Goal: Transaction & Acquisition: Purchase product/service

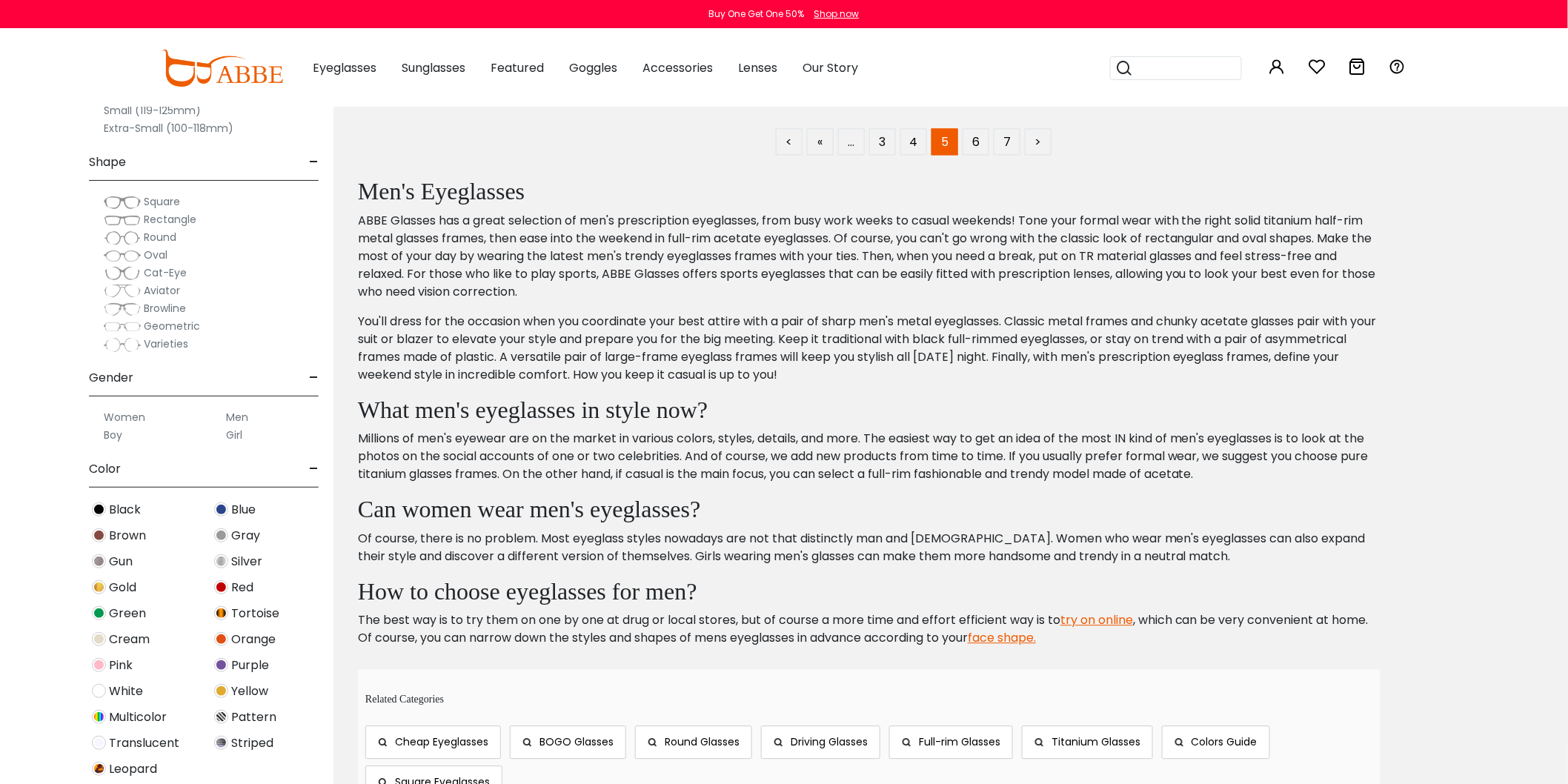
scroll to position [7988, 0]
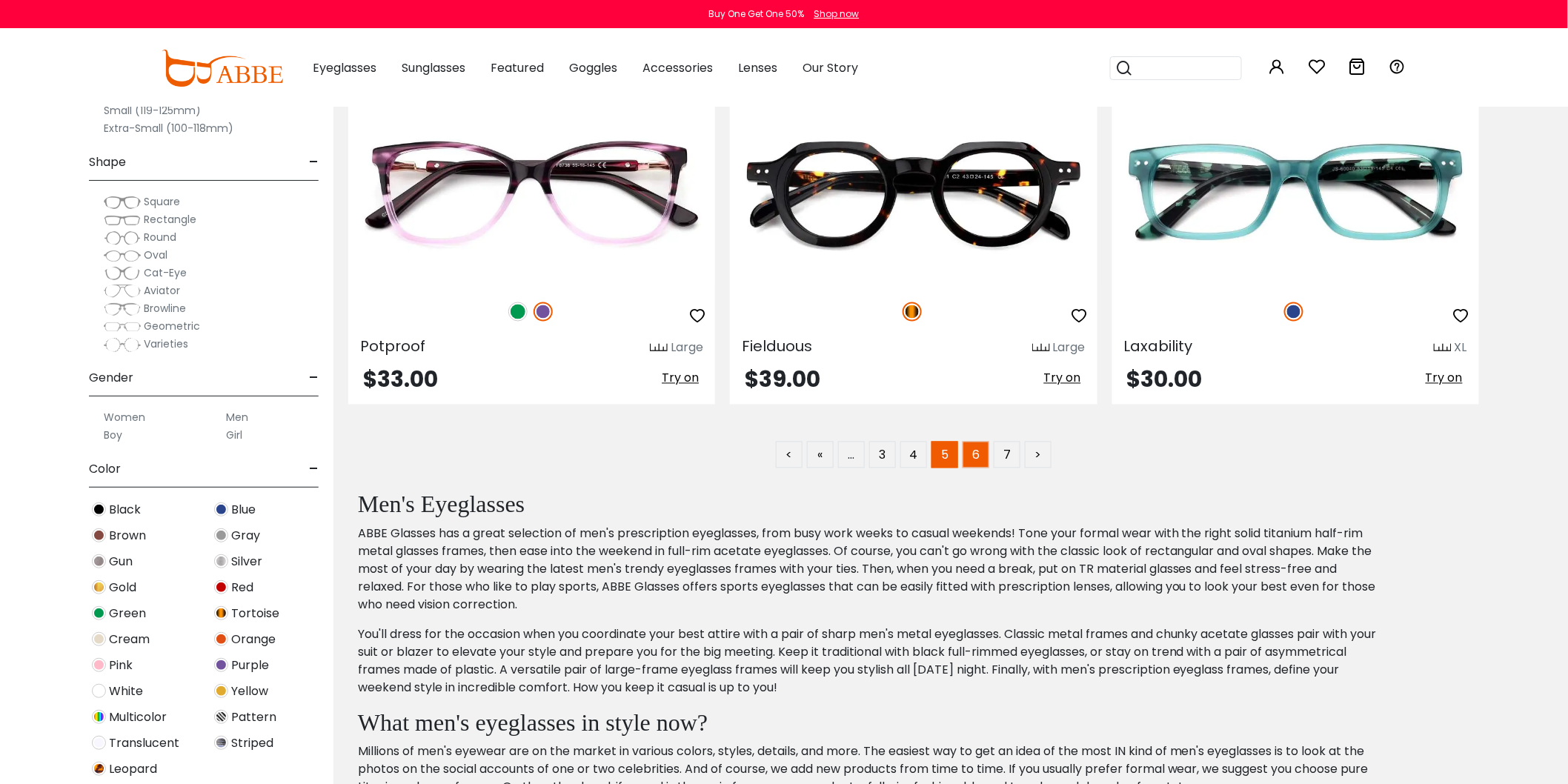
click at [975, 468] on link "6" at bounding box center [976, 455] width 27 height 27
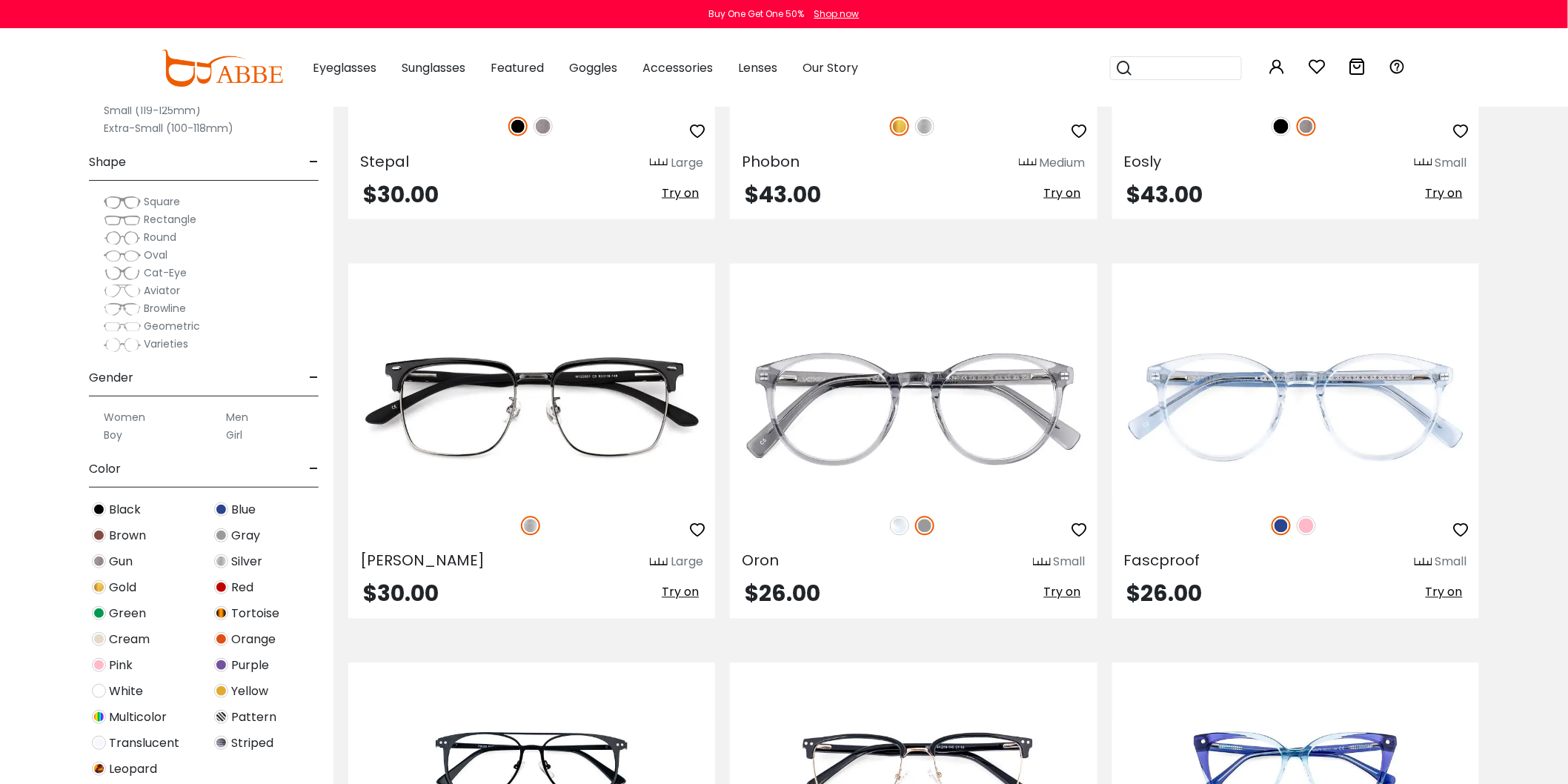
scroll to position [988, 0]
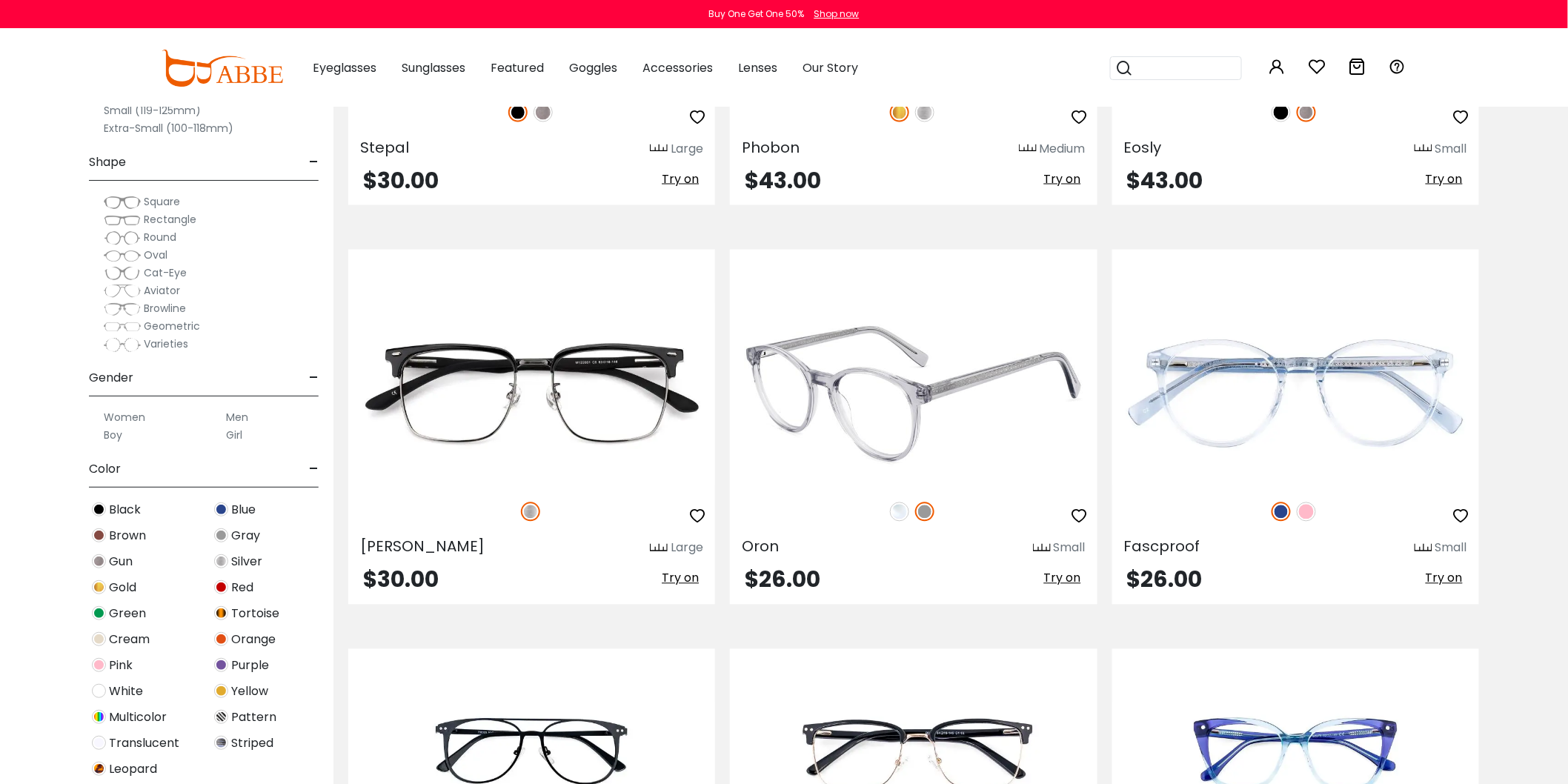
click at [892, 509] on img at bounding box center [900, 512] width 19 height 19
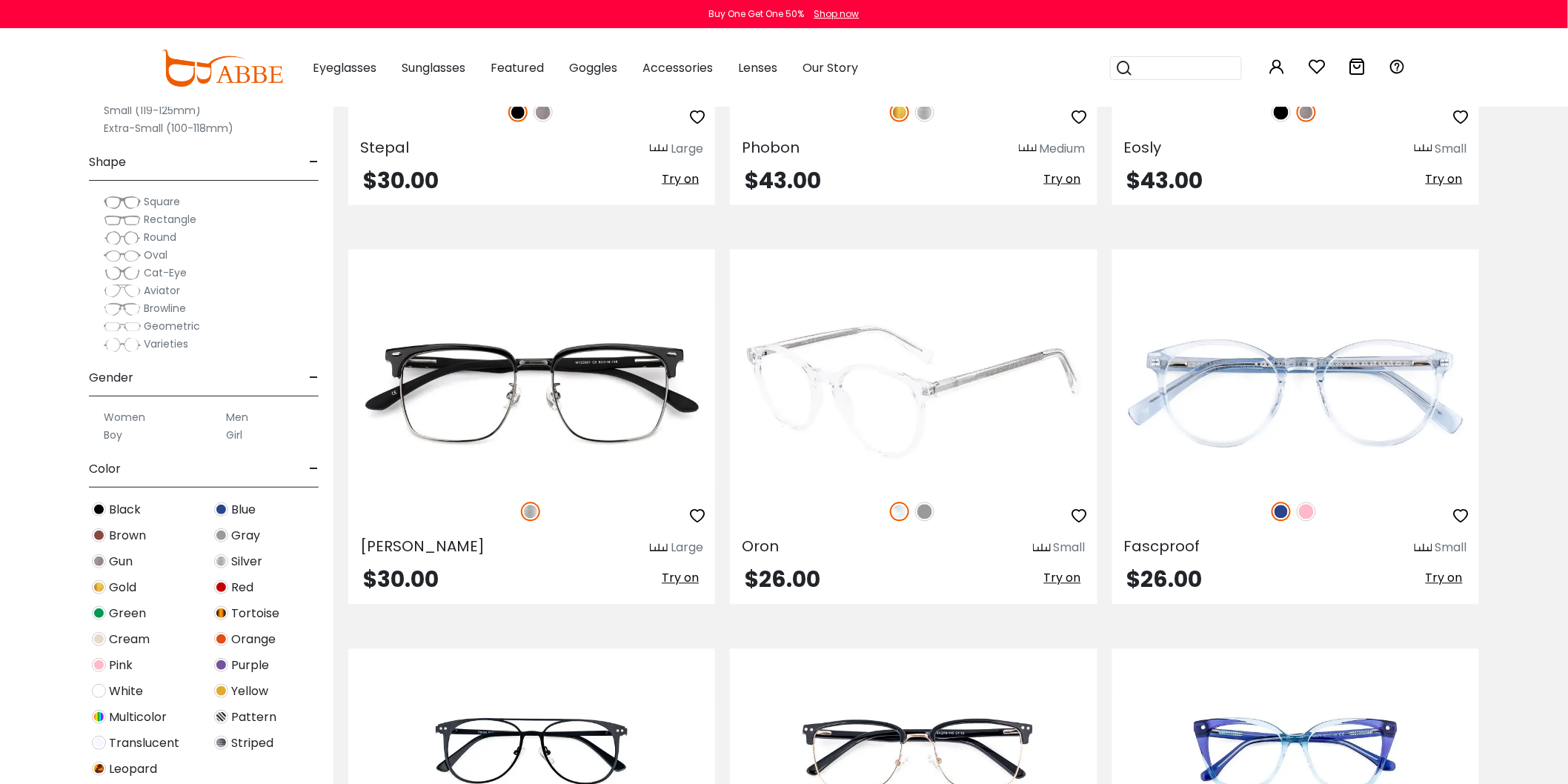
click at [928, 512] on img at bounding box center [925, 512] width 19 height 19
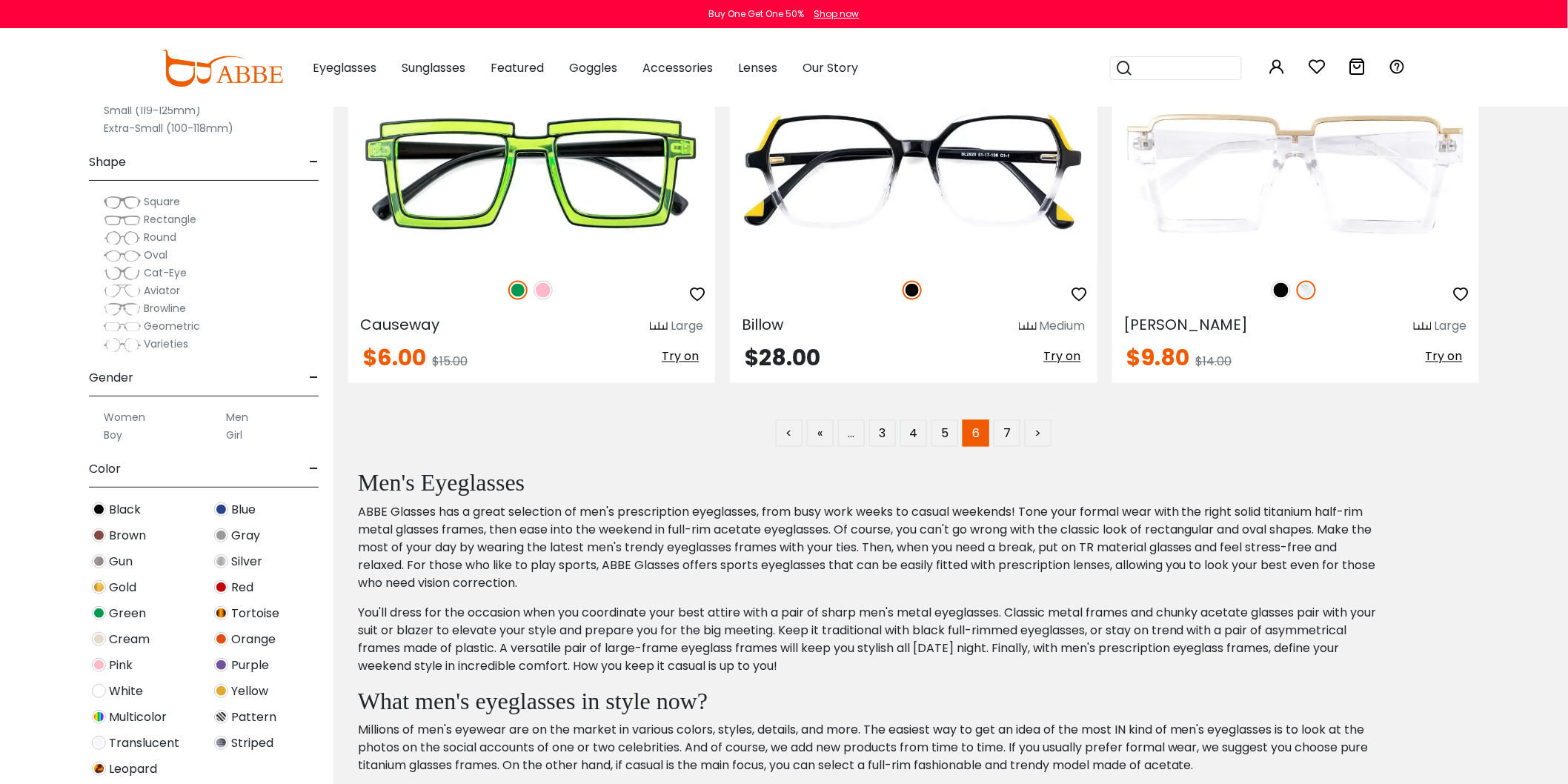
scroll to position [8070, 0]
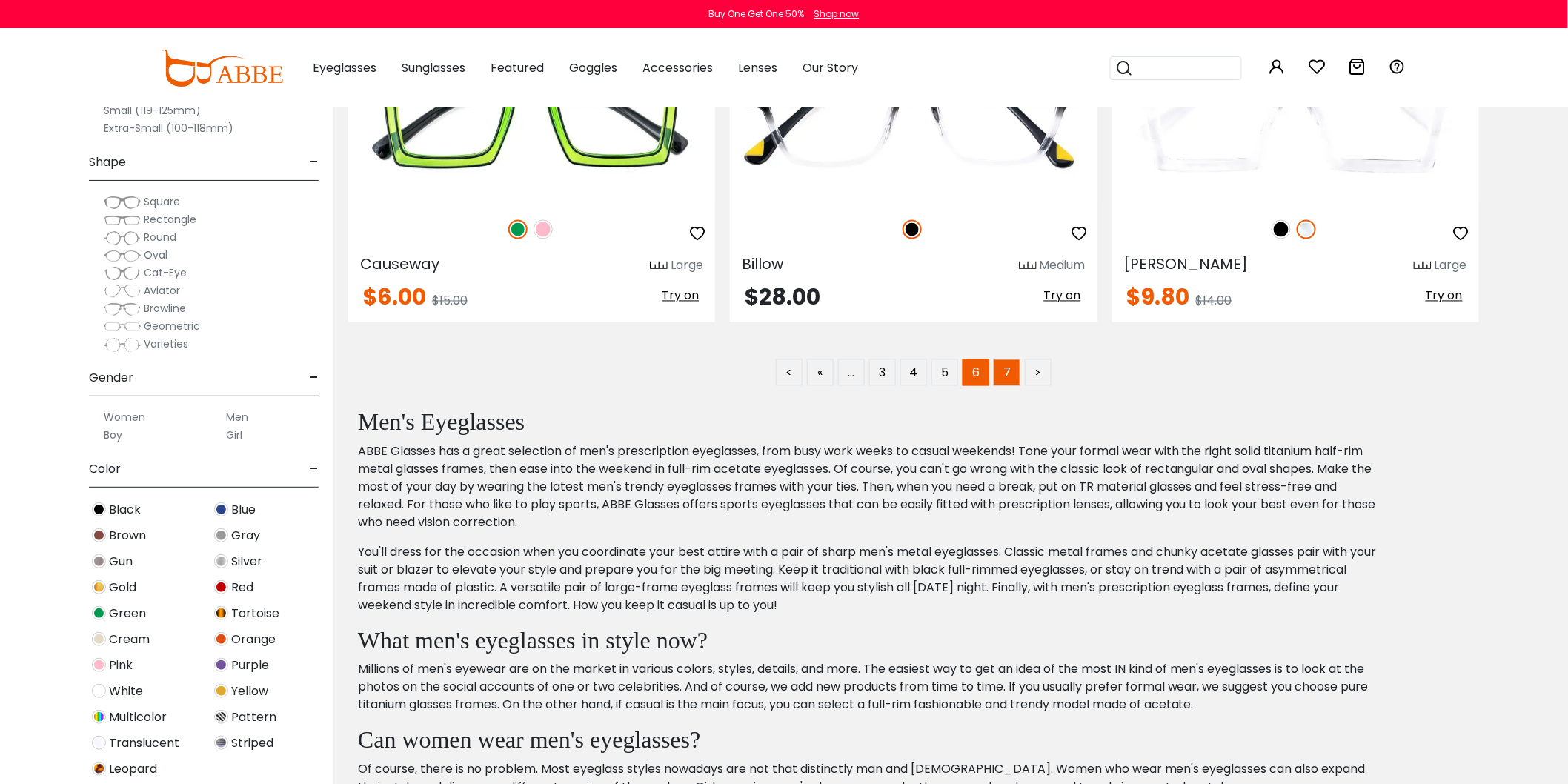
click at [999, 384] on link "7" at bounding box center [1007, 373] width 27 height 27
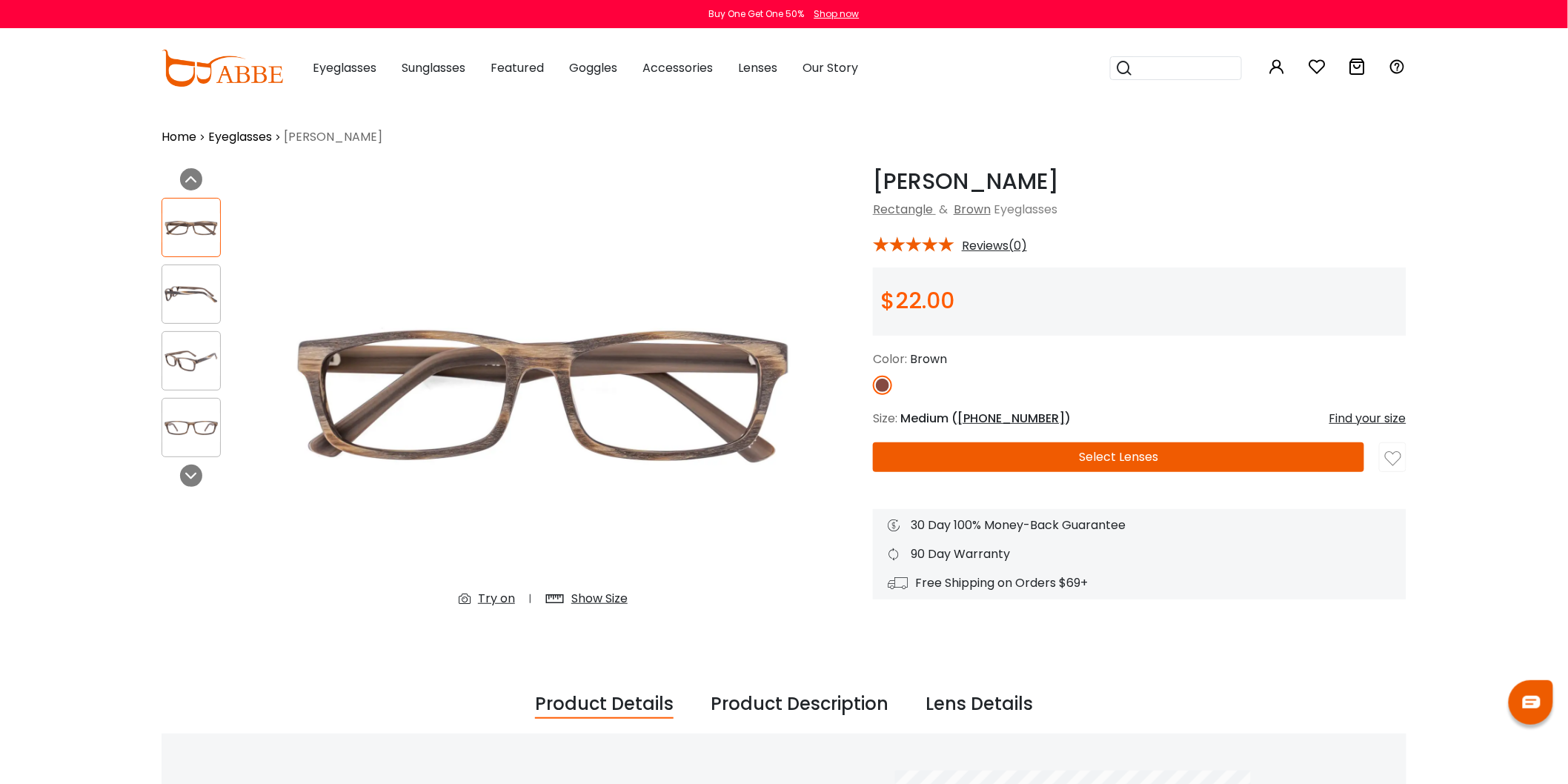
click at [189, 295] on img at bounding box center [192, 294] width 58 height 29
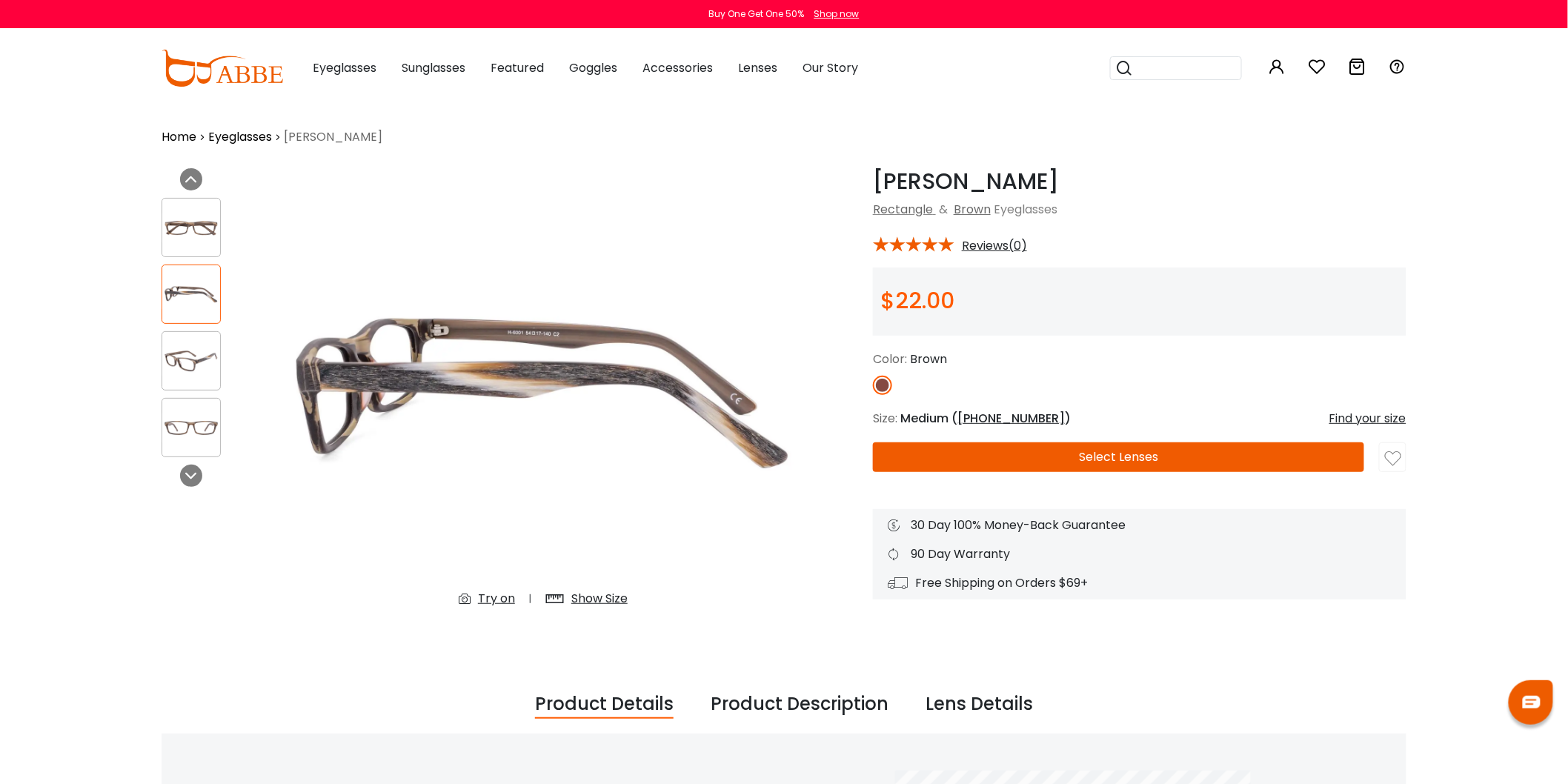
click at [189, 345] on div at bounding box center [192, 361] width 59 height 59
click at [192, 431] on img at bounding box center [192, 428] width 58 height 29
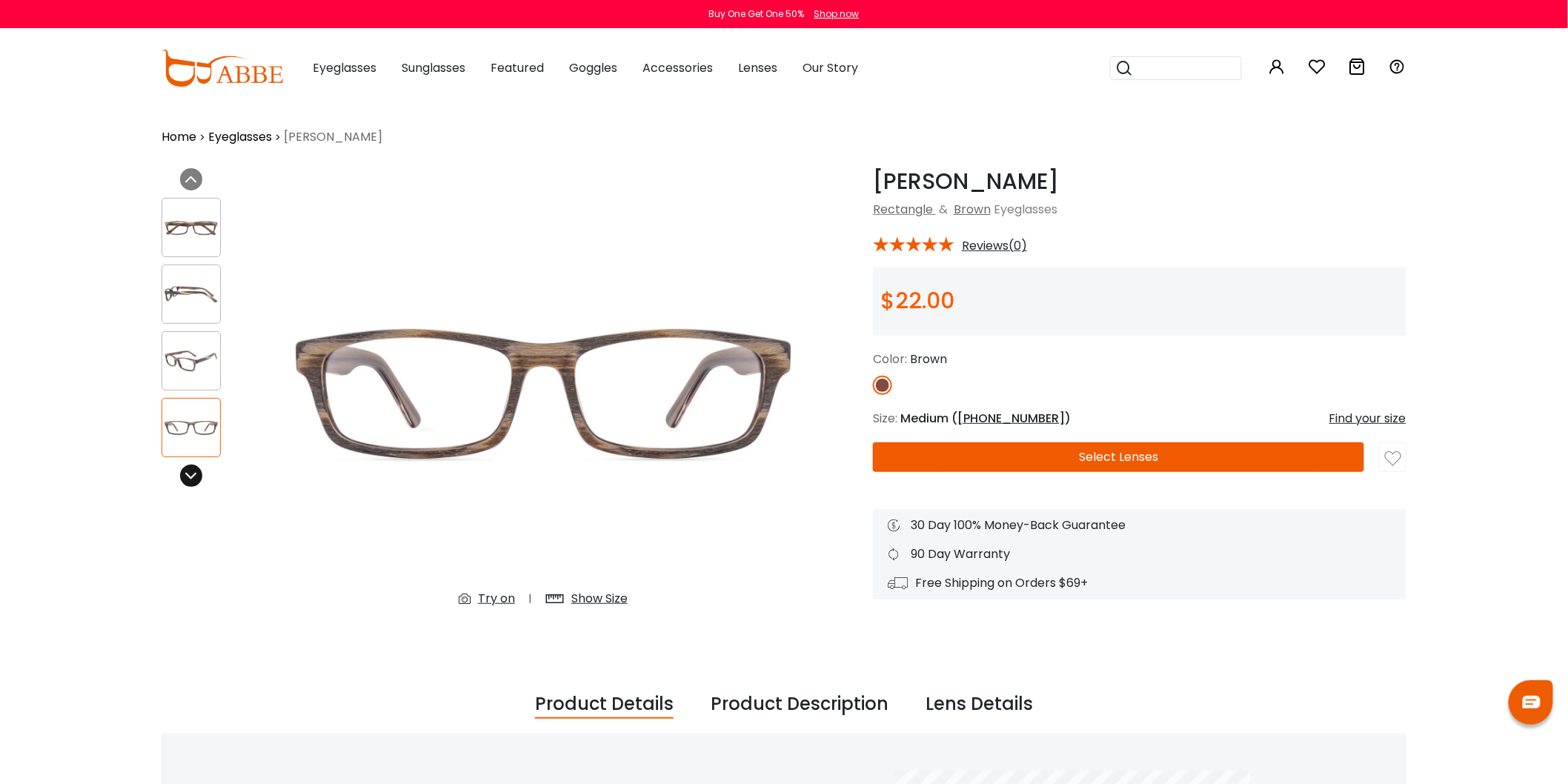
click at [195, 482] on icon at bounding box center [192, 476] width 12 height 12
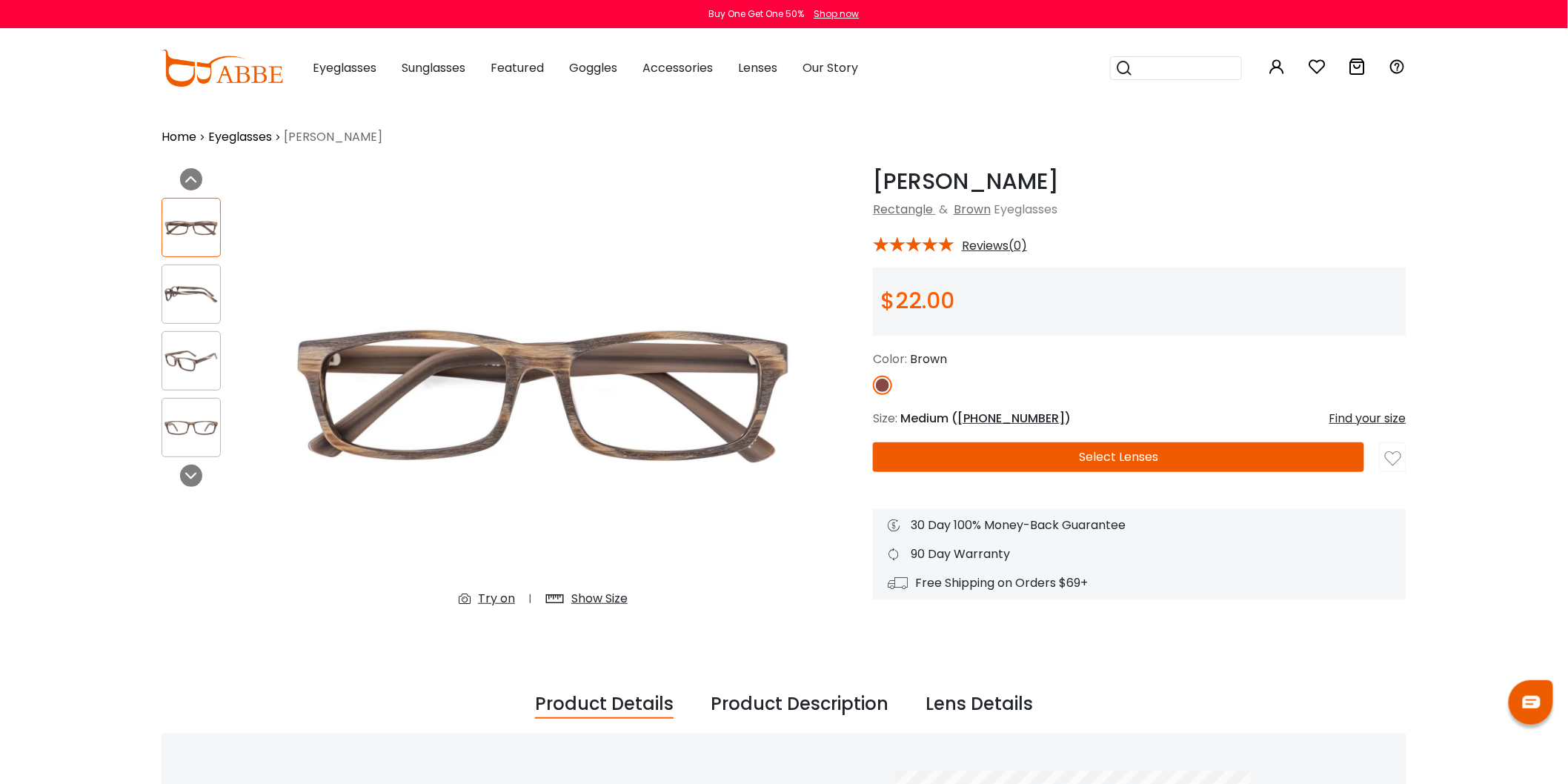
click at [190, 218] on img at bounding box center [192, 228] width 58 height 29
click at [197, 298] on img at bounding box center [192, 294] width 58 height 29
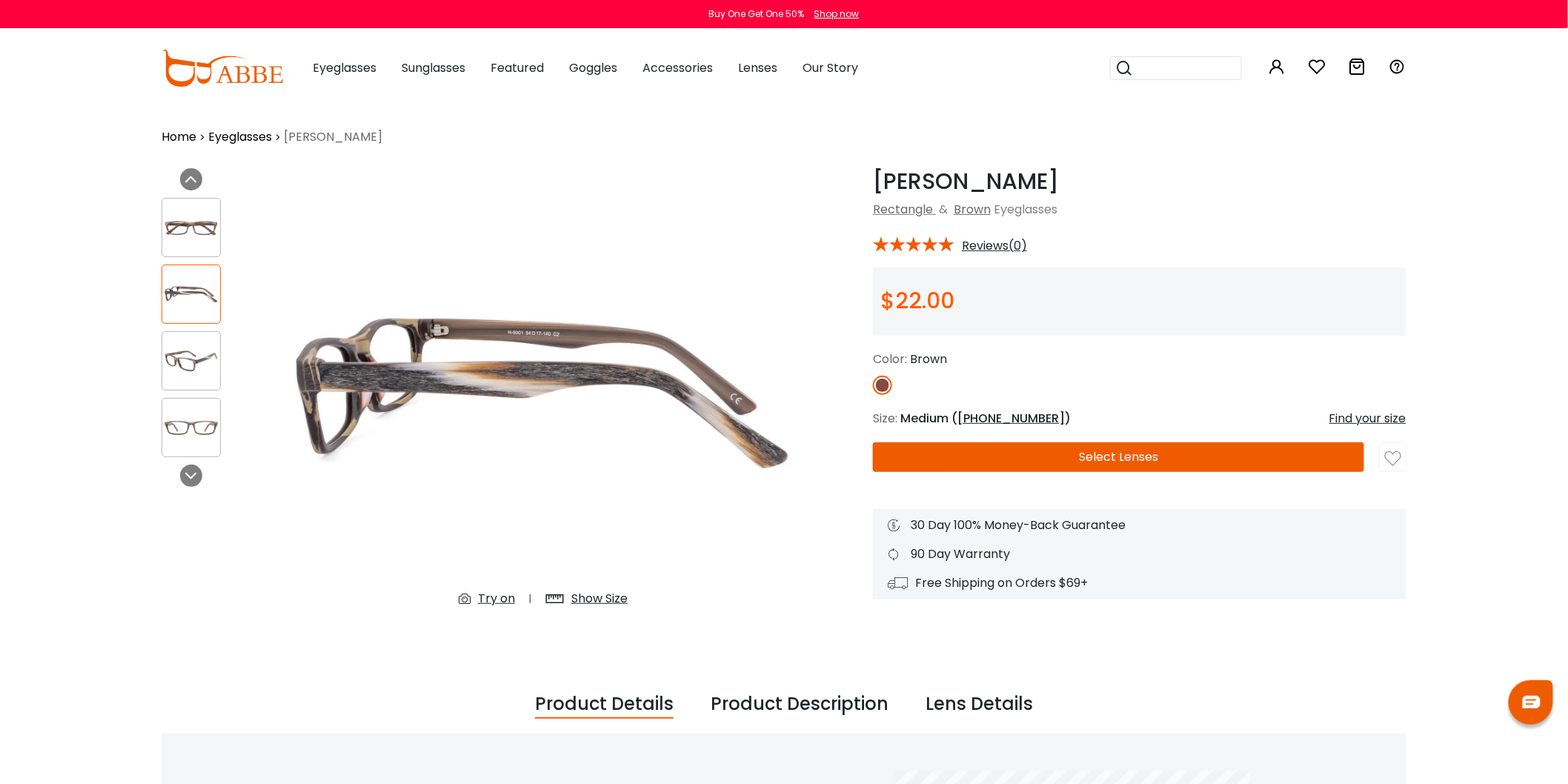
click at [191, 353] on img at bounding box center [192, 361] width 58 height 29
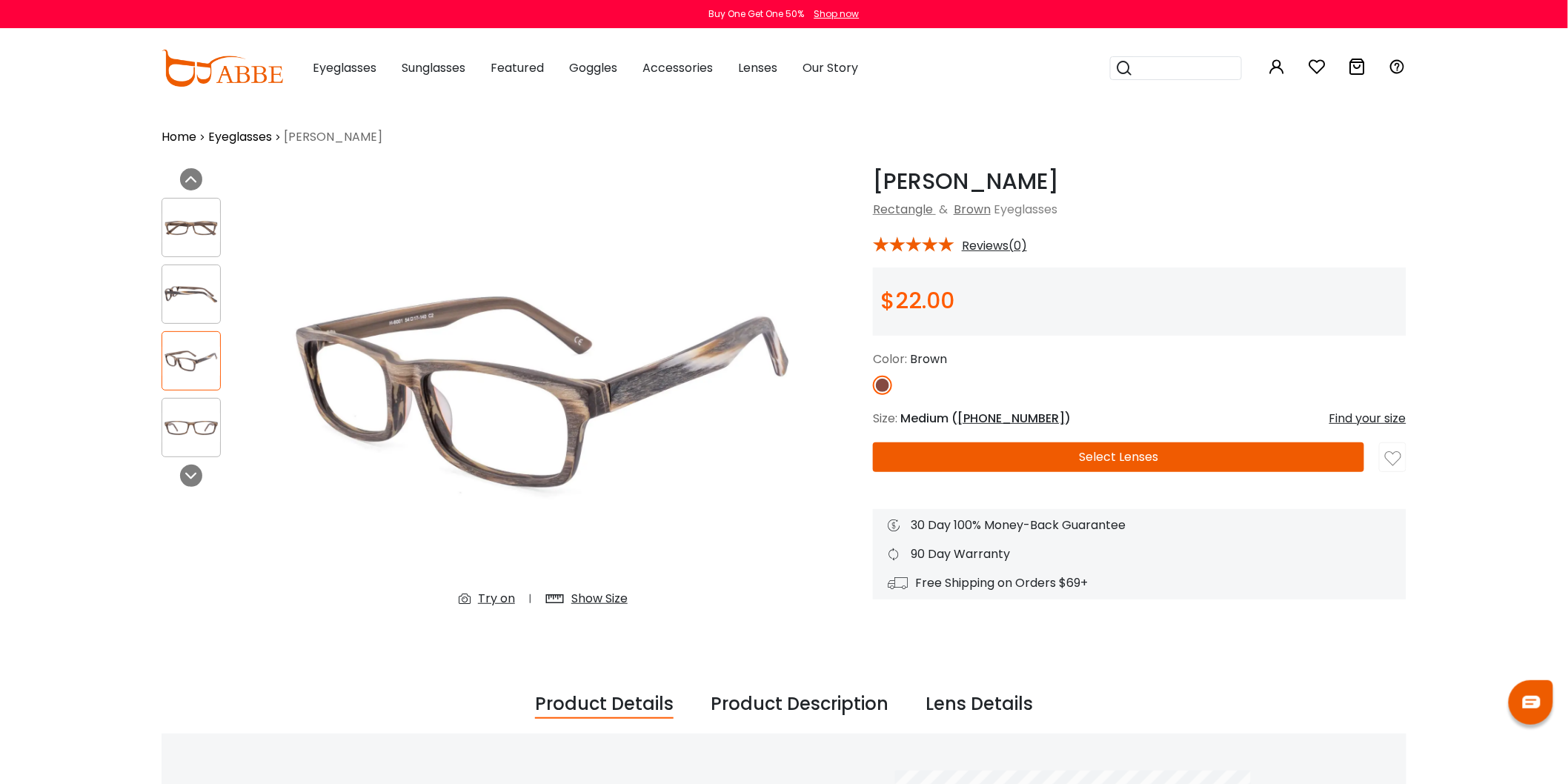
click at [181, 219] on img at bounding box center [192, 228] width 58 height 29
